Goal: Information Seeking & Learning: Learn about a topic

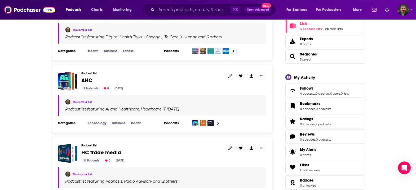
scroll to position [111, 0]
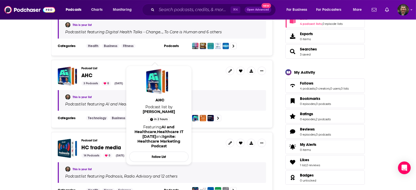
click at [92, 72] on span "AHC" at bounding box center [86, 75] width 11 height 7
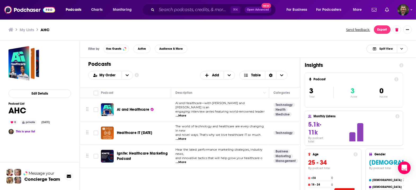
click at [404, 45] on span "Choose View" at bounding box center [401, 49] width 9 height 8
click at [398, 65] on span "Podcast Only" at bounding box center [390, 66] width 26 height 3
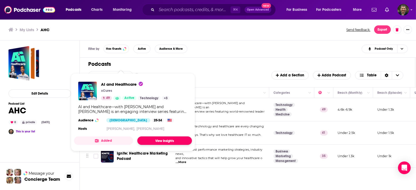
click at [139, 137] on link "View Insights" at bounding box center [164, 141] width 55 height 8
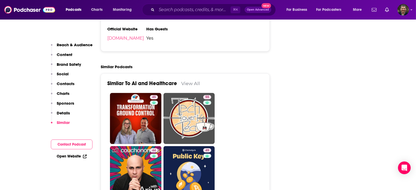
scroll to position [845, 0]
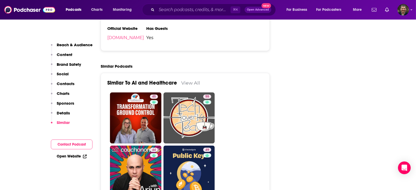
click at [87, 154] on link "Open Website" at bounding box center [72, 156] width 30 height 5
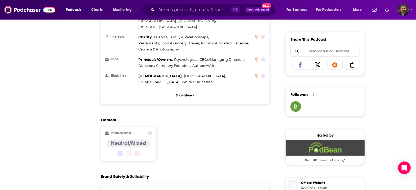
scroll to position [0, 0]
